Goal: Register for event/course

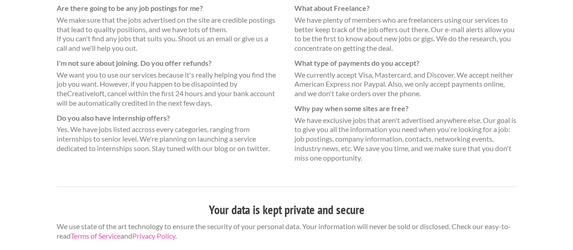
scroll to position [694, 0]
